Goal: Information Seeking & Learning: Learn about a topic

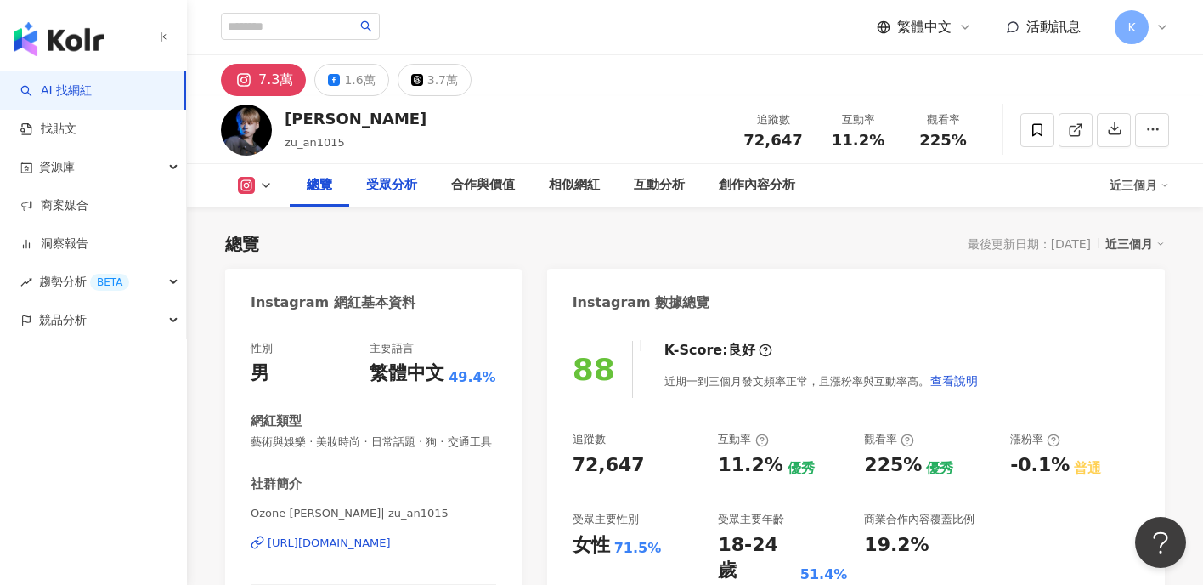
click at [364, 173] on div "受眾分析" at bounding box center [391, 185] width 85 height 42
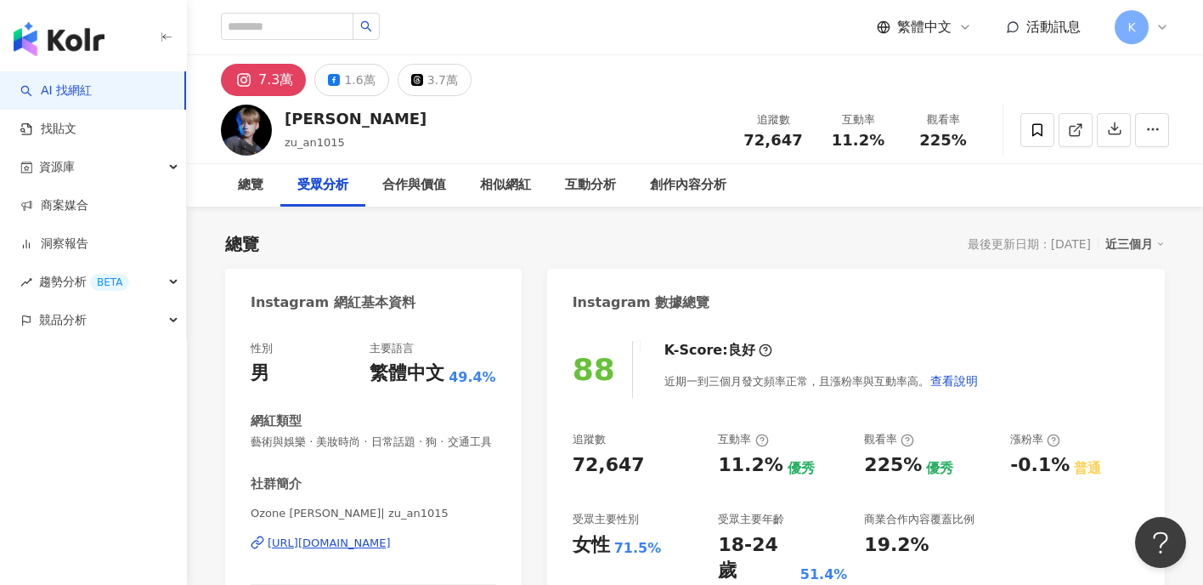
scroll to position [1436, 0]
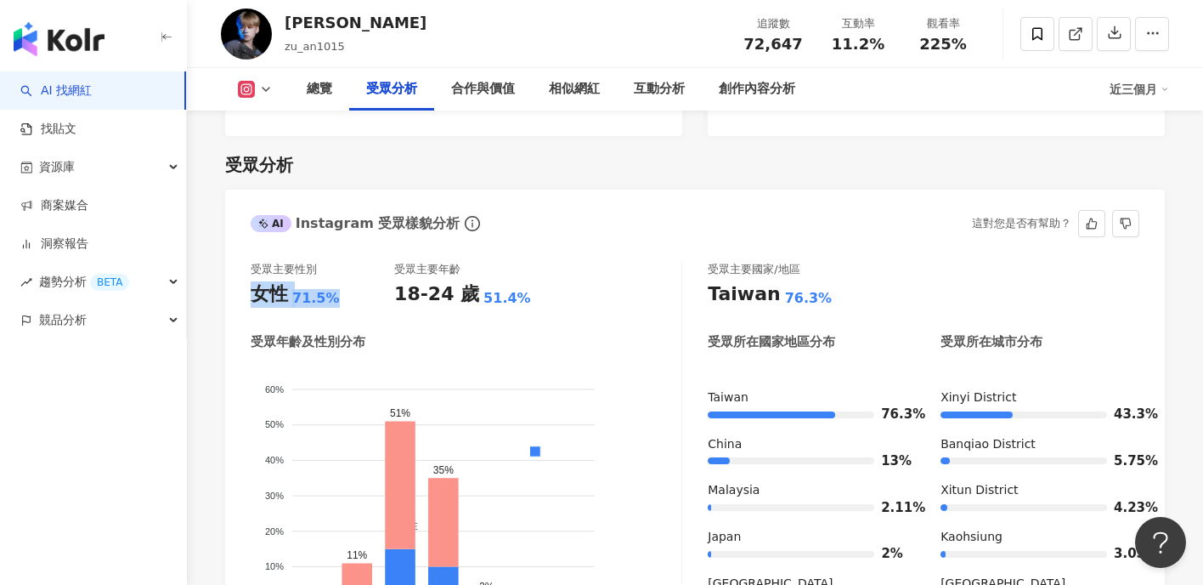
drag, startPoint x: 343, startPoint y: 266, endPoint x: 230, endPoint y: 275, distance: 113.3
click at [230, 275] on div "受眾主要性別 女性 71.5% 受眾主要年齡 18-24 歲 51.4% 受眾年齡及性別分布 男性 女性 60% 60% 50% 50% 40% 40% 30…" at bounding box center [695, 457] width 940 height 425
copy div "女性 71.5%"
